Goal: Information Seeking & Learning: Learn about a topic

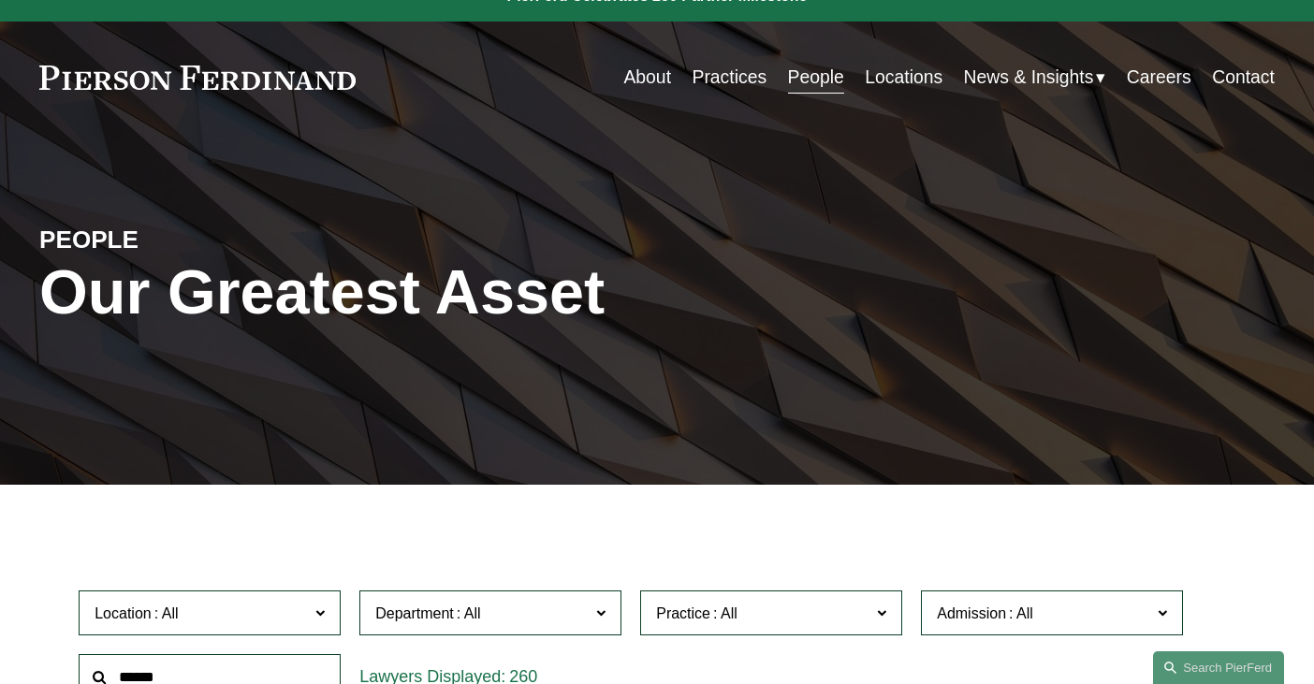
scroll to position [28, 0]
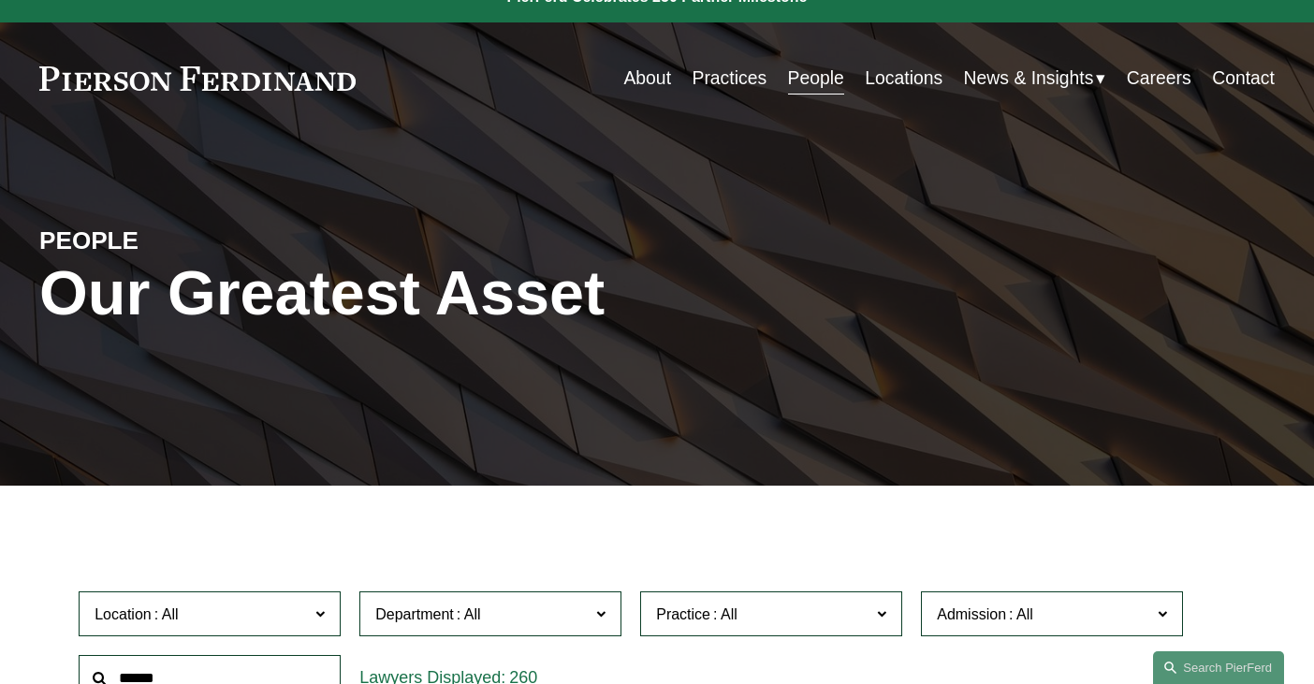
click at [829, 636] on label "Practice" at bounding box center [771, 615] width 262 height 46
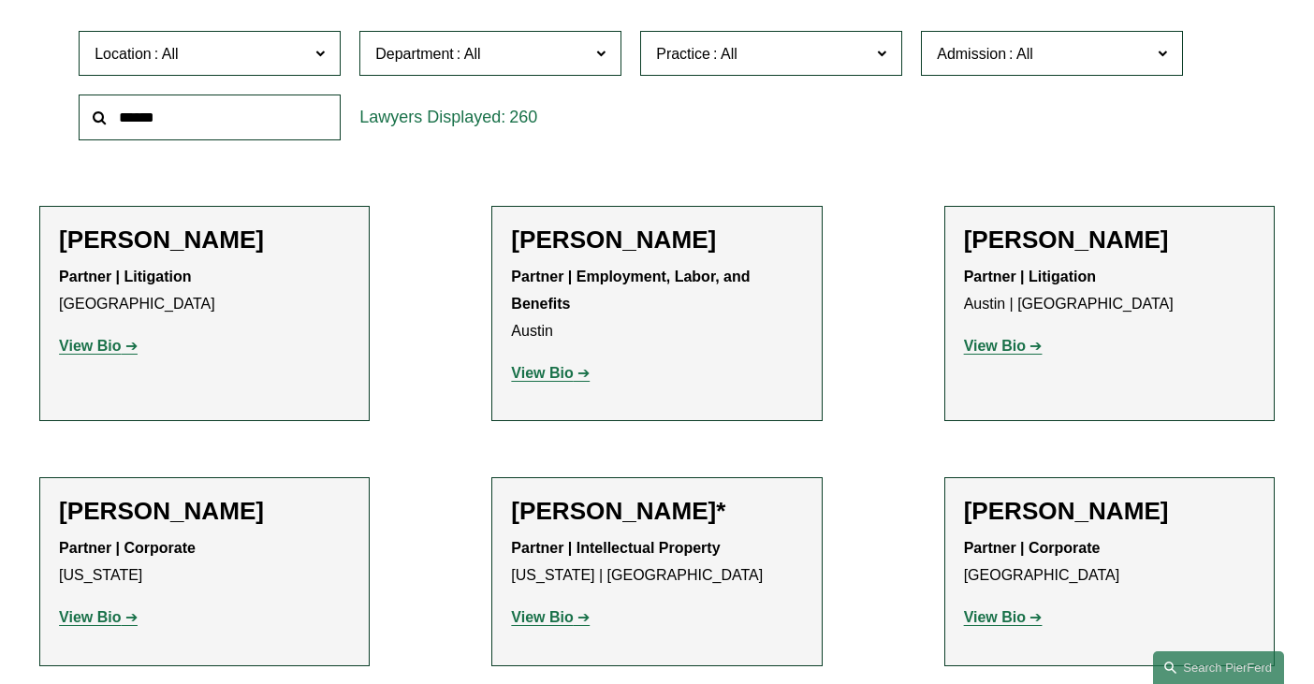
scroll to position [922, 0]
click at [0, 0] on link "Energy, Renewables, and Sustainability" at bounding box center [0, 0] width 0 height 0
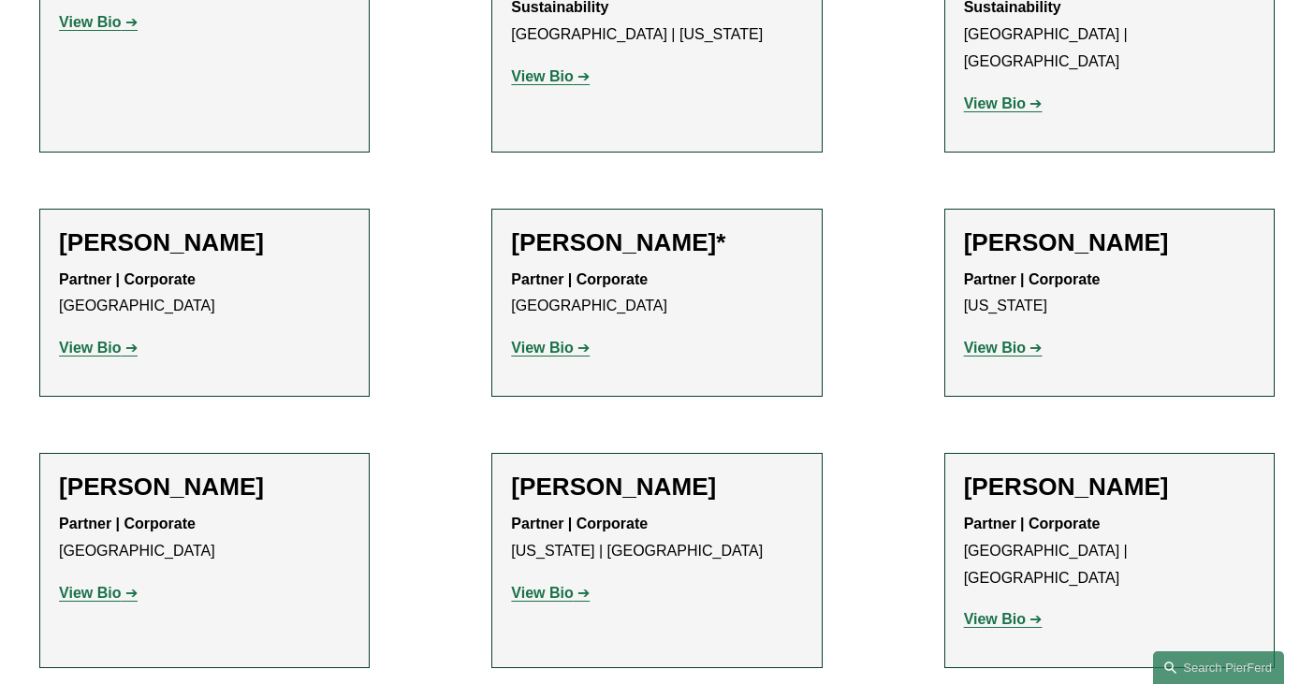
scroll to position [1699, 0]
click at [1006, 341] on strong "View Bio" at bounding box center [995, 349] width 62 height 16
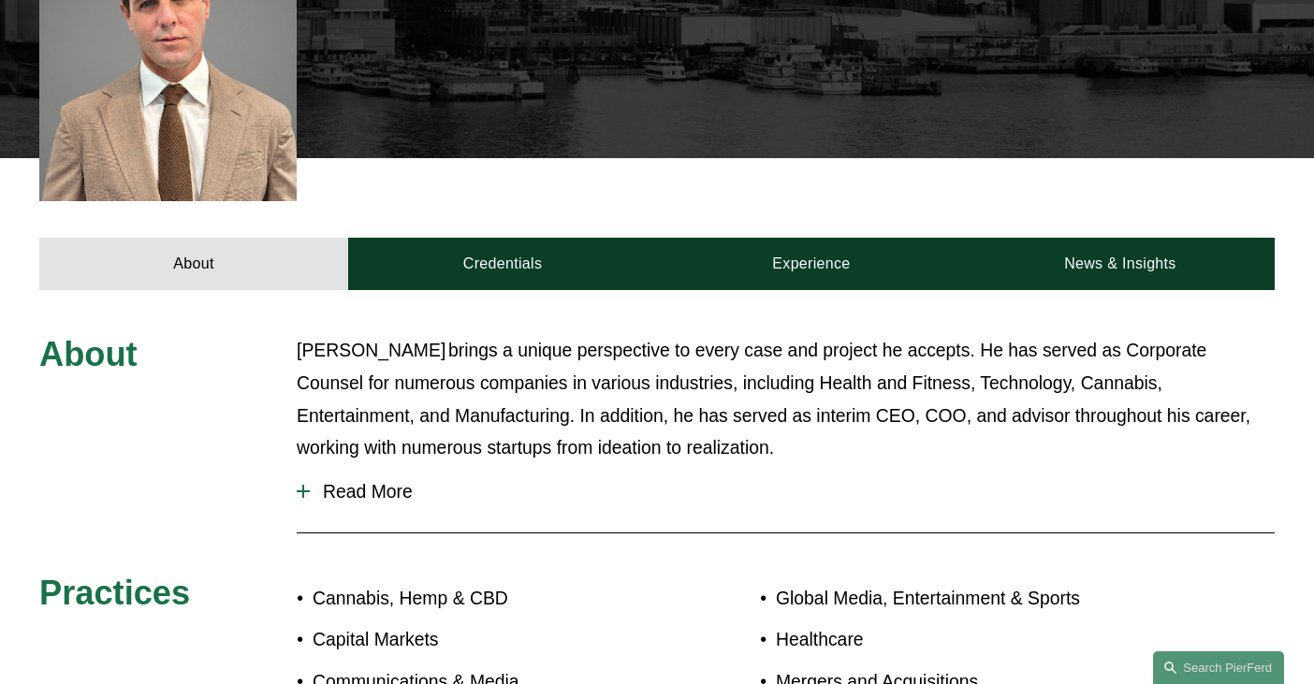
scroll to position [581, 0]
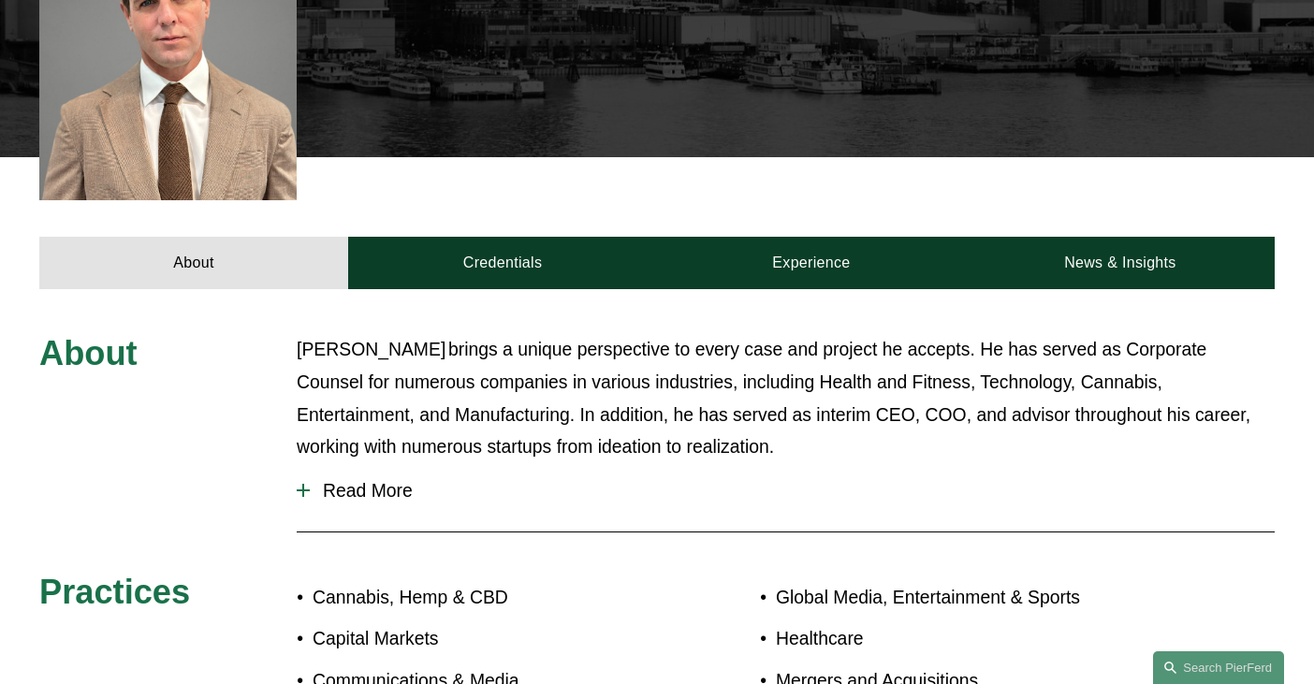
click at [355, 466] on button "Read More" at bounding box center [786, 491] width 978 height 50
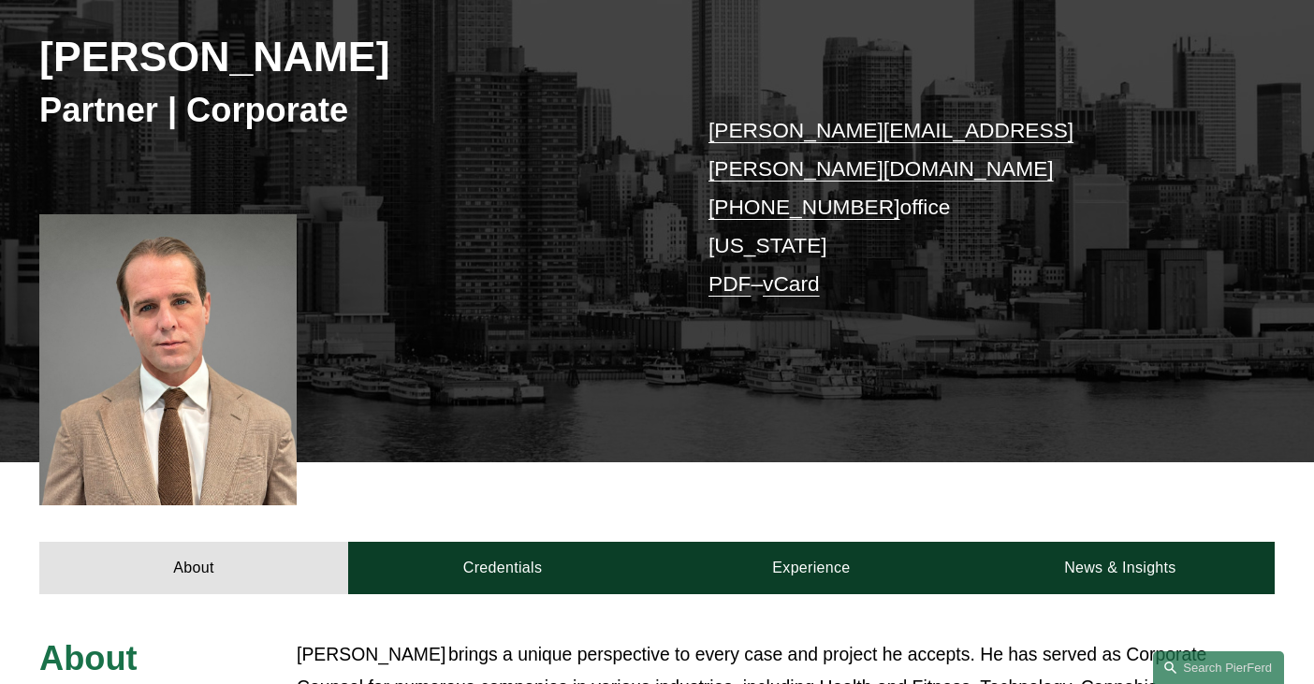
scroll to position [0, 0]
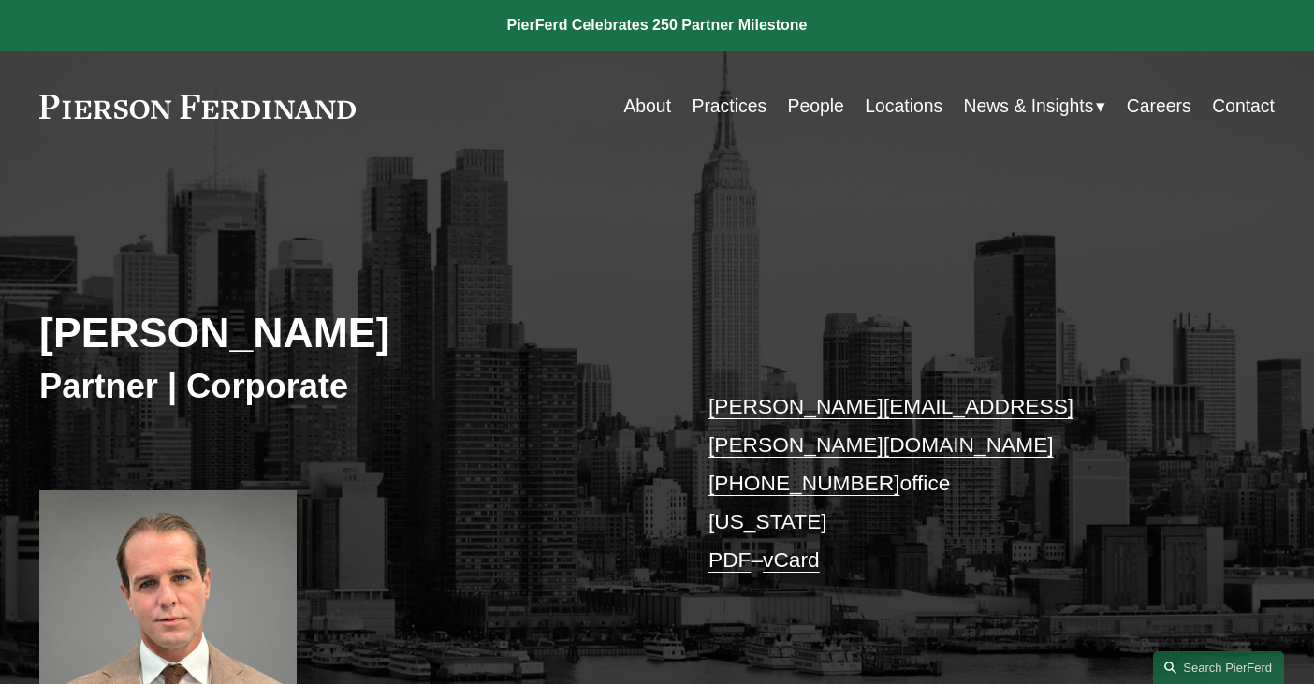
click at [264, 168] on div "Peter Smith Partner | Corporate peter.smith@pierferd.com +1.203.350.3159 office…" at bounding box center [657, 450] width 1314 height 576
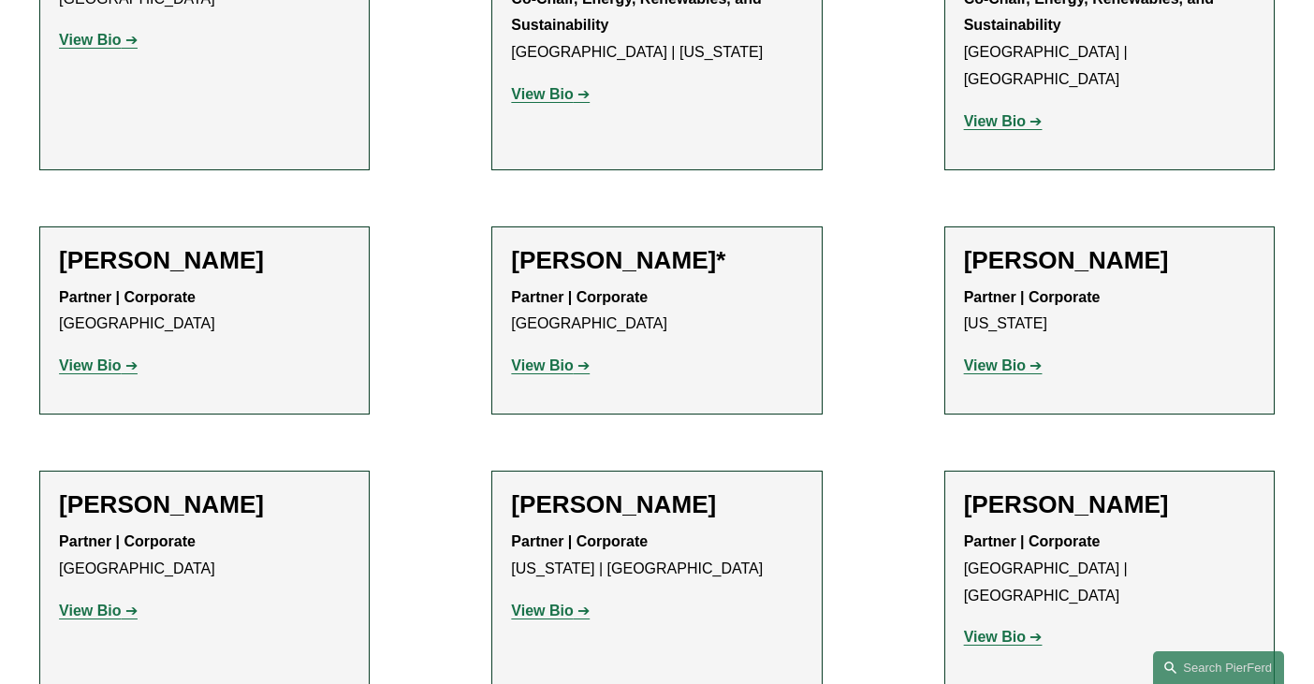
scroll to position [1699, 0]
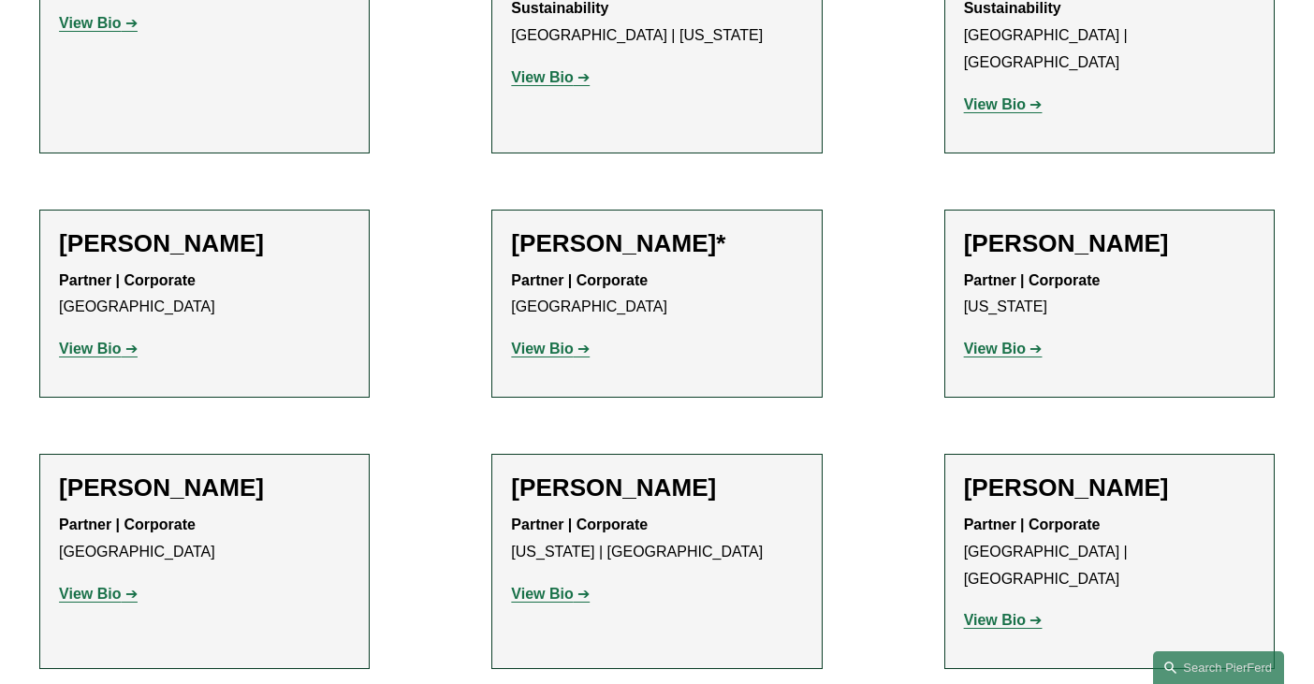
click at [999, 336] on p "View Bio" at bounding box center [1109, 349] width 291 height 27
click at [998, 341] on strong "View Bio" at bounding box center [995, 349] width 62 height 16
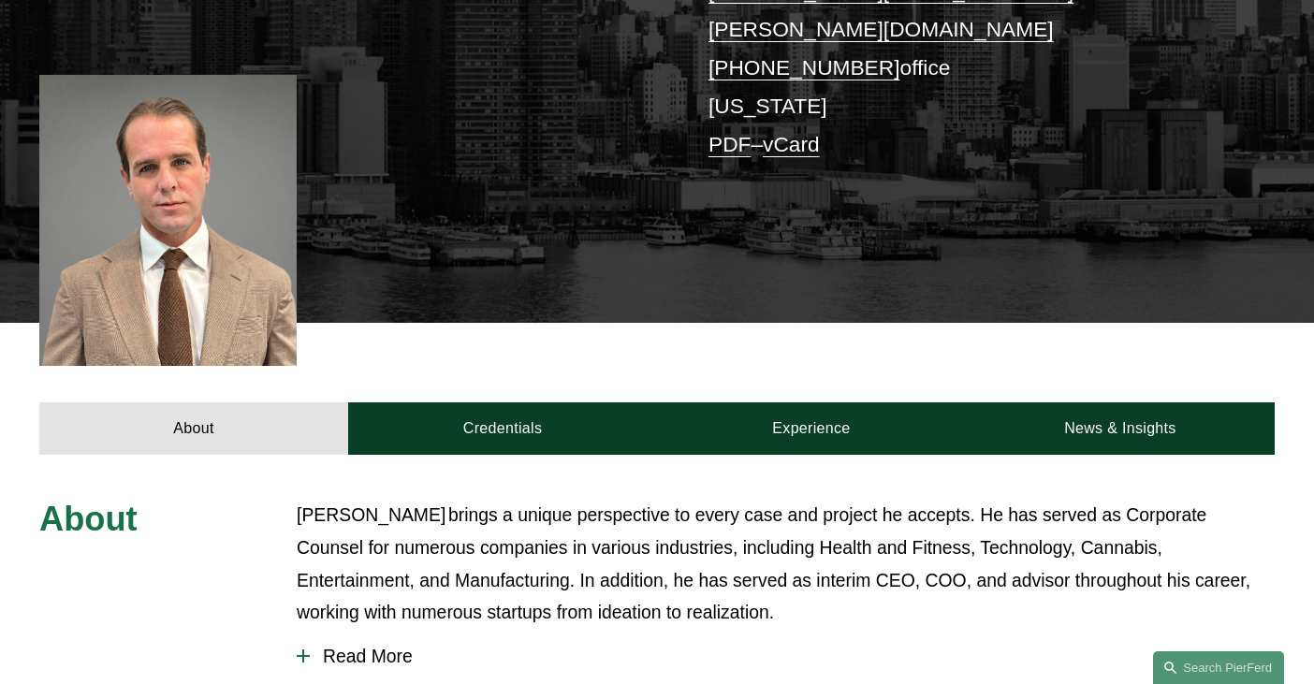
scroll to position [590, 0]
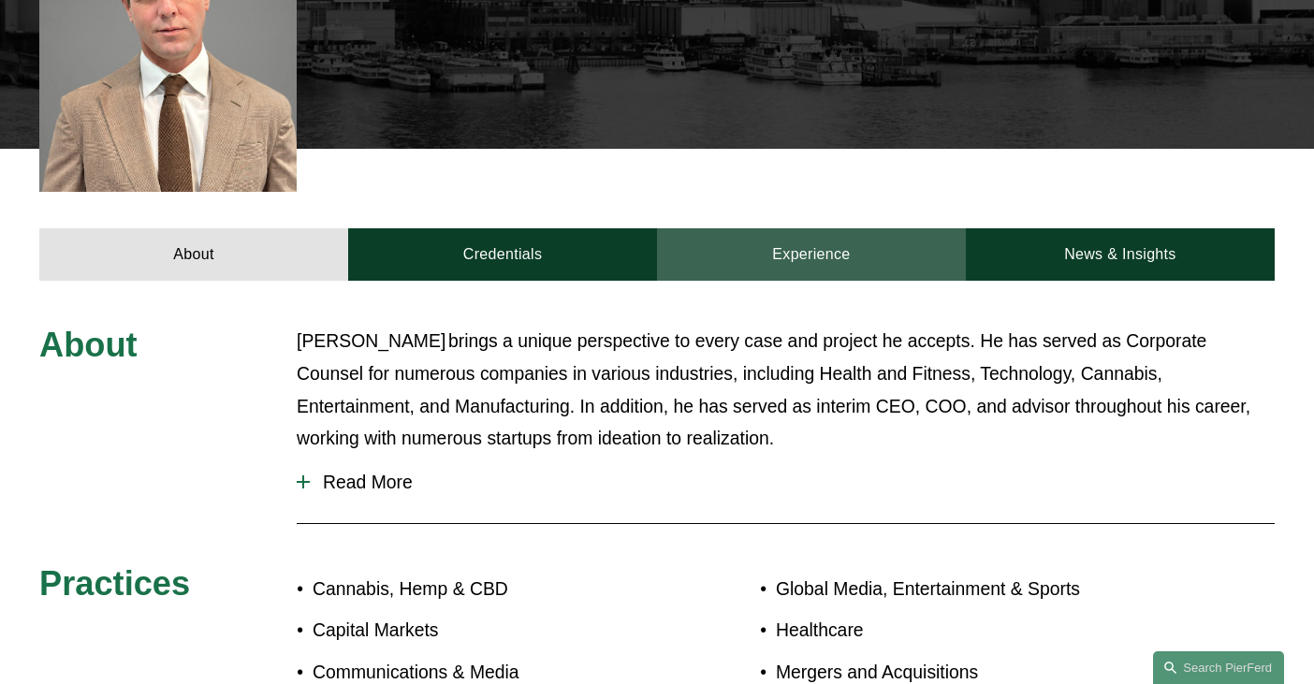
click at [816, 234] on link "Experience" at bounding box center [811, 254] width 309 height 53
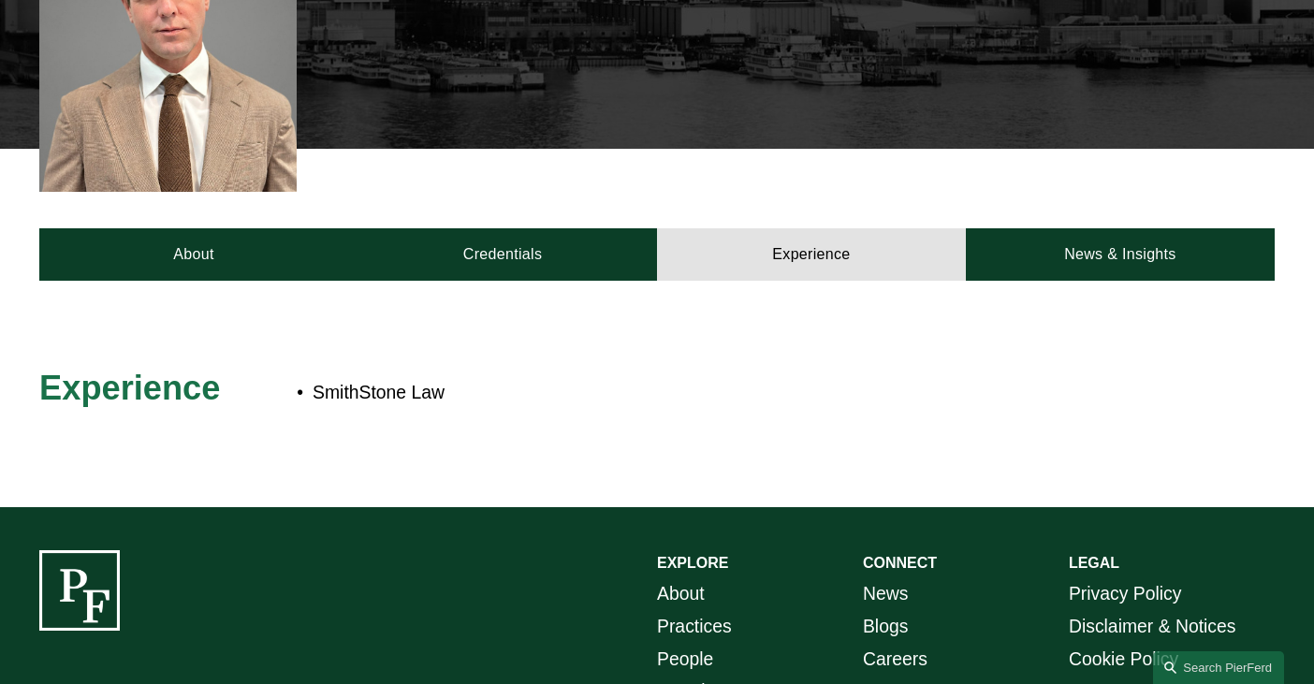
click at [139, 16] on div at bounding box center [167, 46] width 257 height 291
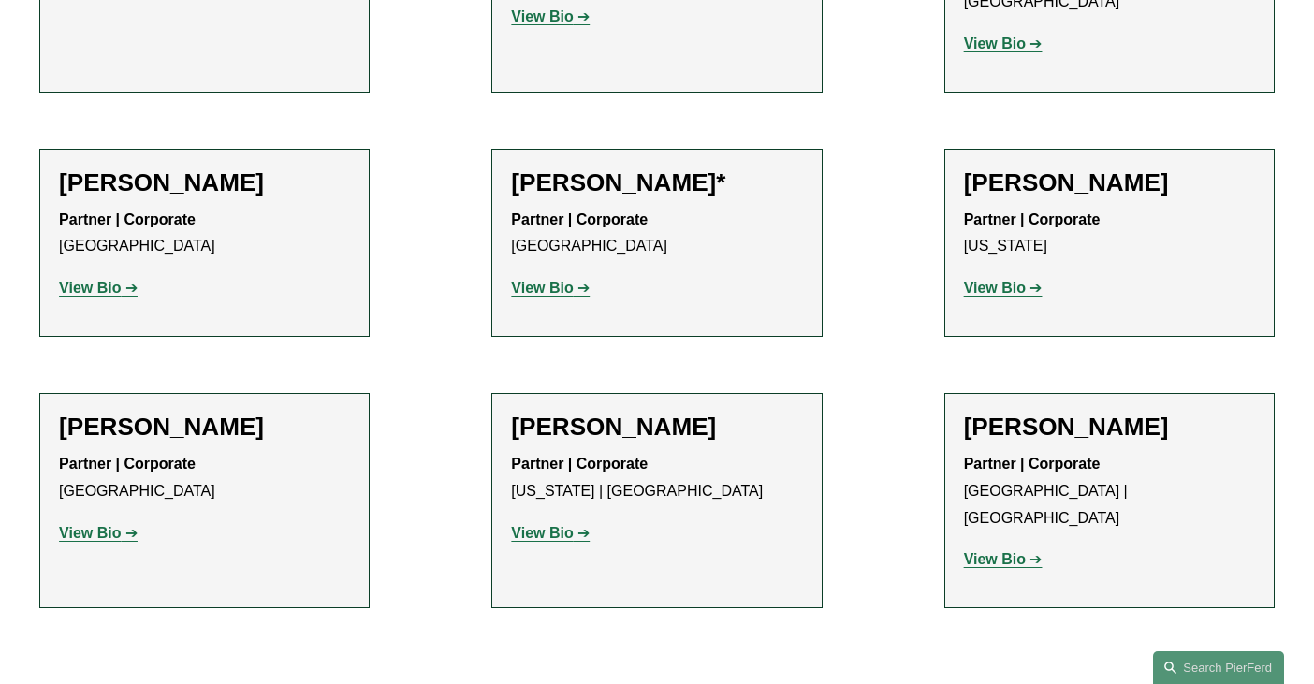
scroll to position [1752, 0]
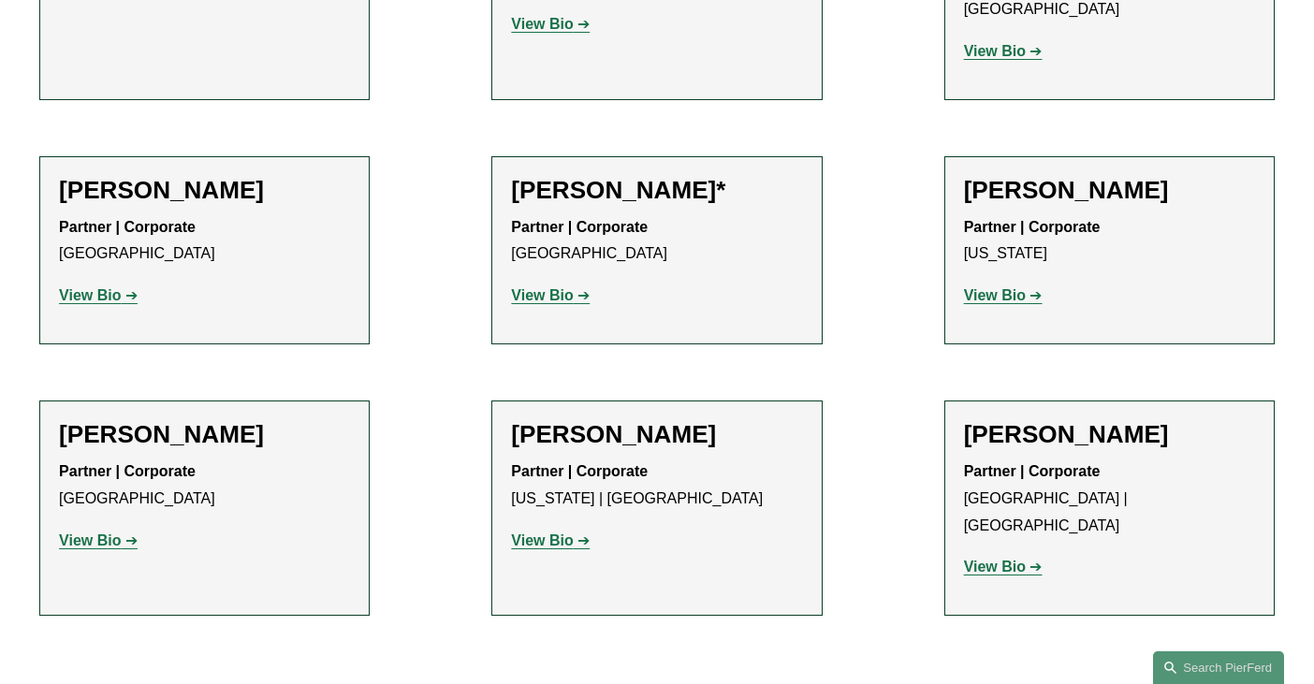
click at [108, 533] on strong "View Bio" at bounding box center [90, 541] width 62 height 16
